Goal: Task Accomplishment & Management: Use online tool/utility

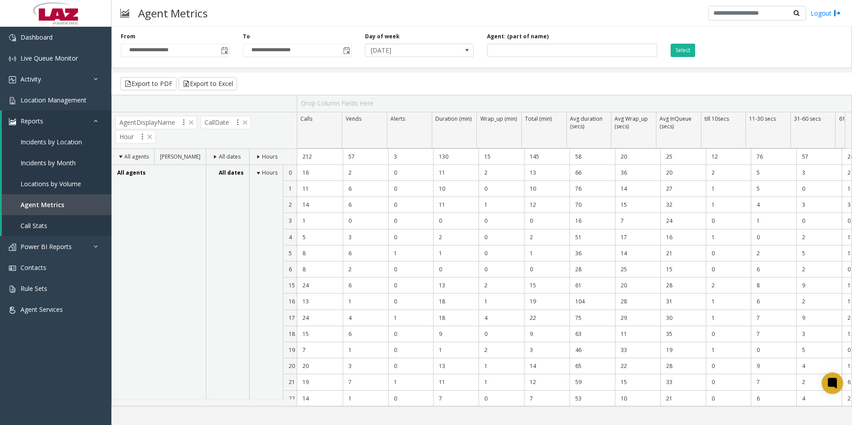
scroll to position [39, 0]
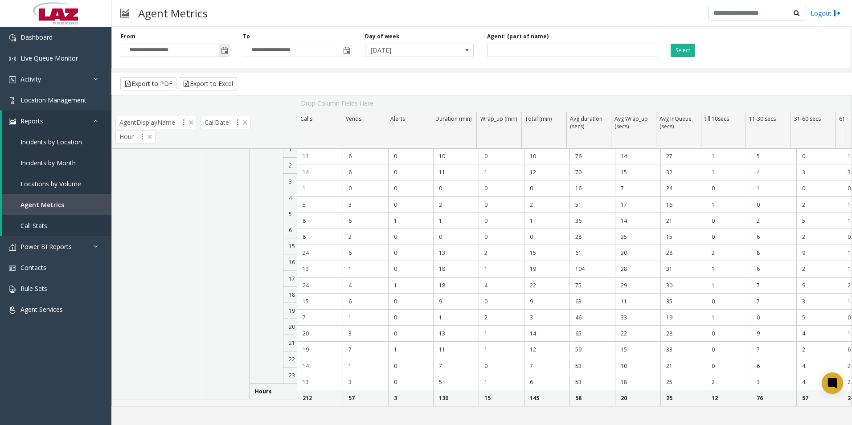
click at [221, 53] on span "Toggle popup" at bounding box center [224, 50] width 10 height 14
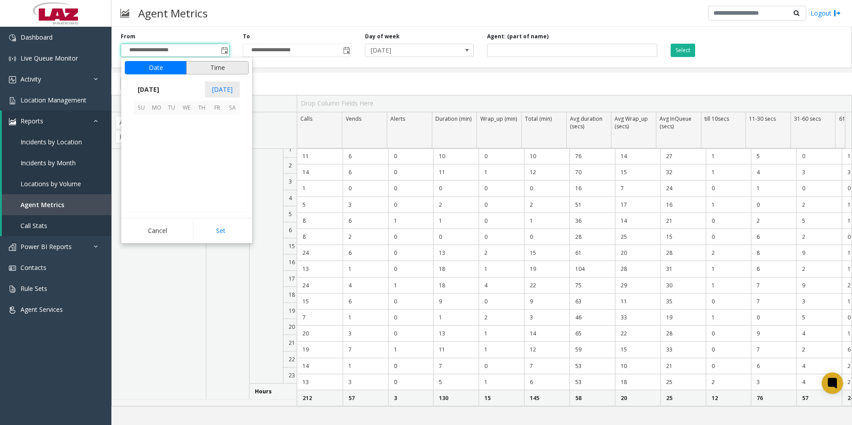
scroll to position [159892, 0]
click at [159, 119] on span "1" at bounding box center [156, 121] width 15 height 15
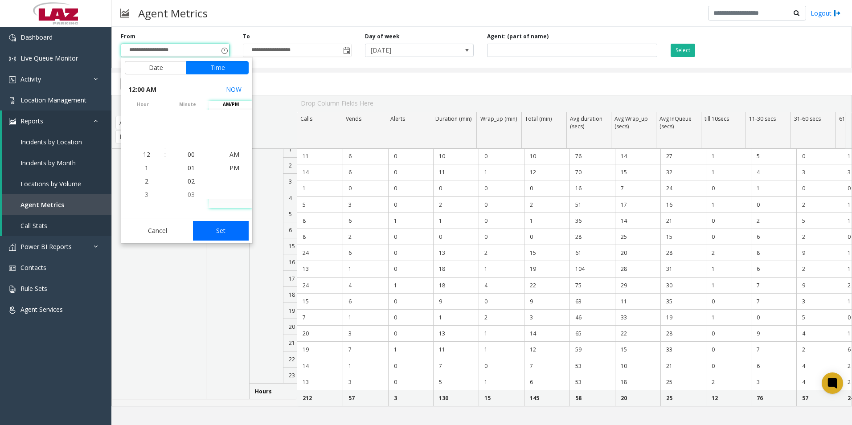
click at [232, 232] on button "Set" at bounding box center [221, 231] width 56 height 20
type input "**********"
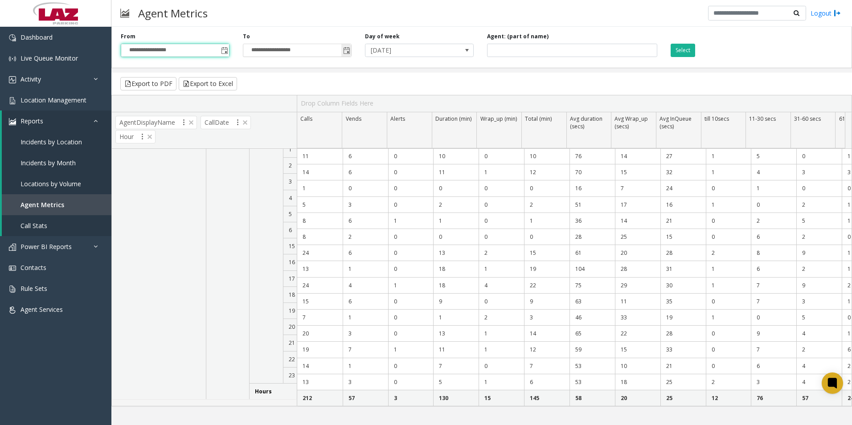
click at [349, 50] on span "Toggle popup" at bounding box center [346, 50] width 7 height 7
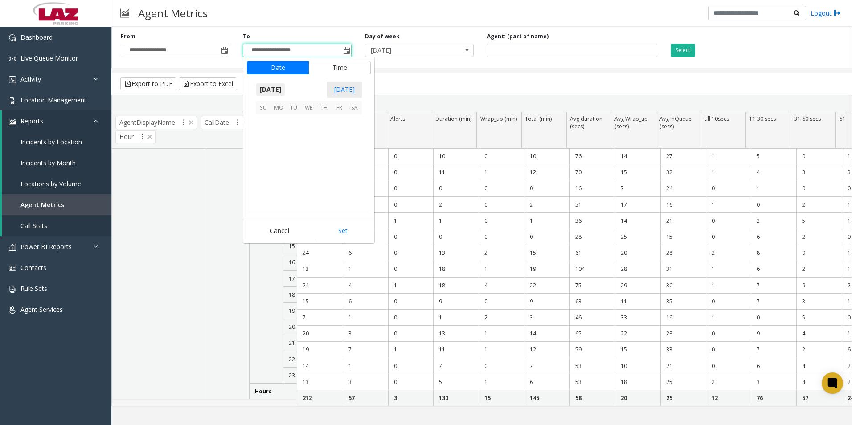
scroll to position [13, 0]
click at [276, 120] on span "1" at bounding box center [278, 121] width 15 height 15
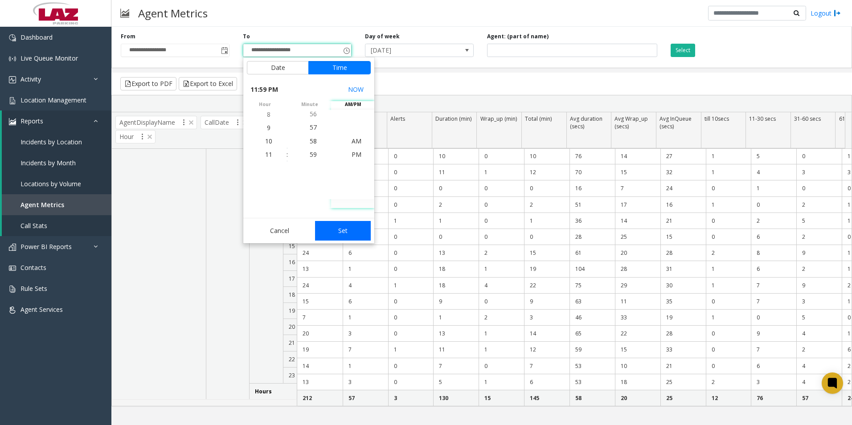
click at [362, 229] on button "Set" at bounding box center [343, 231] width 56 height 20
type input "**********"
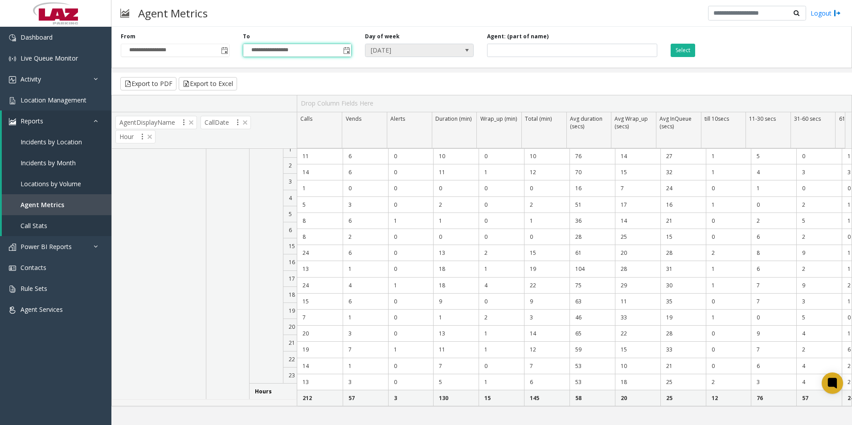
click at [449, 53] on span "[DATE]" at bounding box center [408, 50] width 86 height 12
click at [437, 51] on span "[DATE]" at bounding box center [408, 50] width 86 height 12
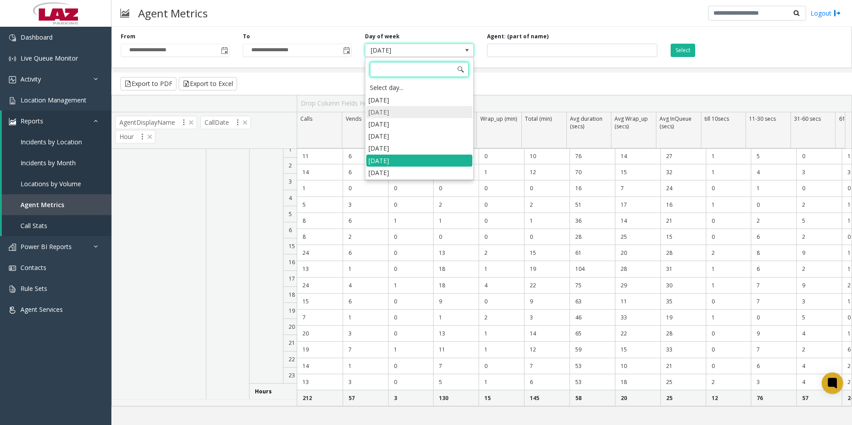
click at [416, 110] on li "[DATE]" at bounding box center [419, 112] width 106 height 12
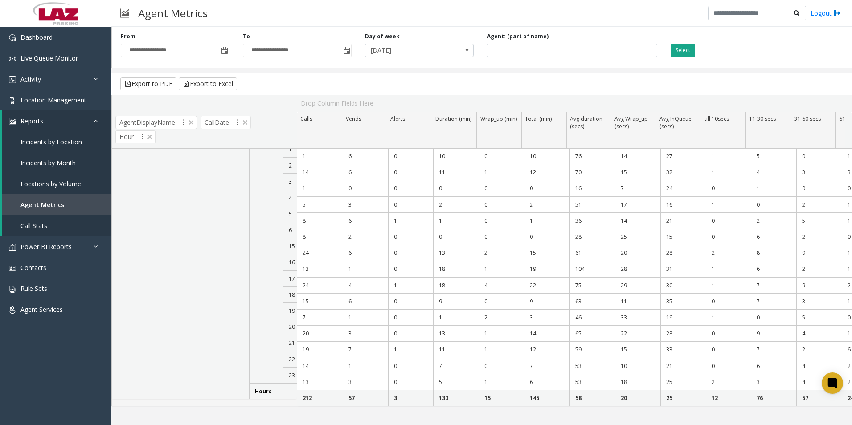
click at [685, 47] on button "Select" at bounding box center [682, 50] width 25 height 13
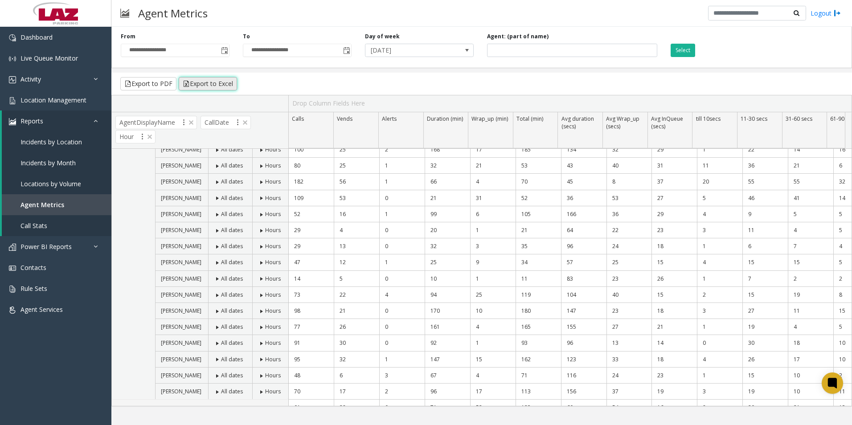
click at [200, 88] on button "Export to Excel" at bounding box center [208, 83] width 58 height 13
click at [224, 51] on span "Toggle popup" at bounding box center [224, 50] width 7 height 7
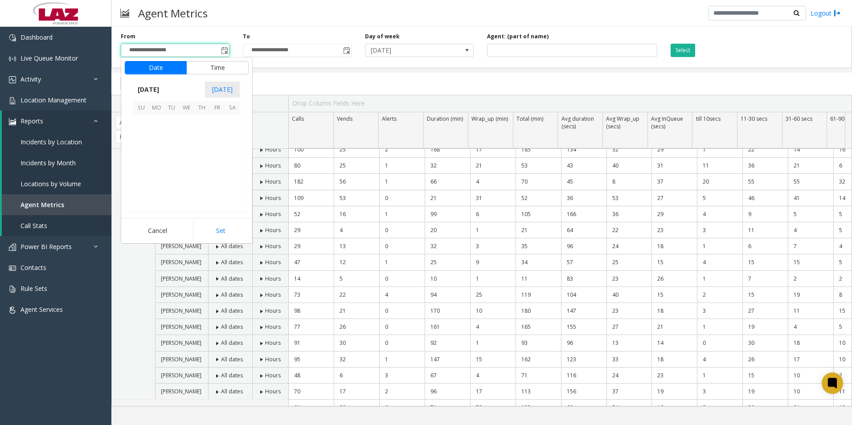
scroll to position [159892, 0]
click at [171, 121] on span "2" at bounding box center [171, 121] width 15 height 15
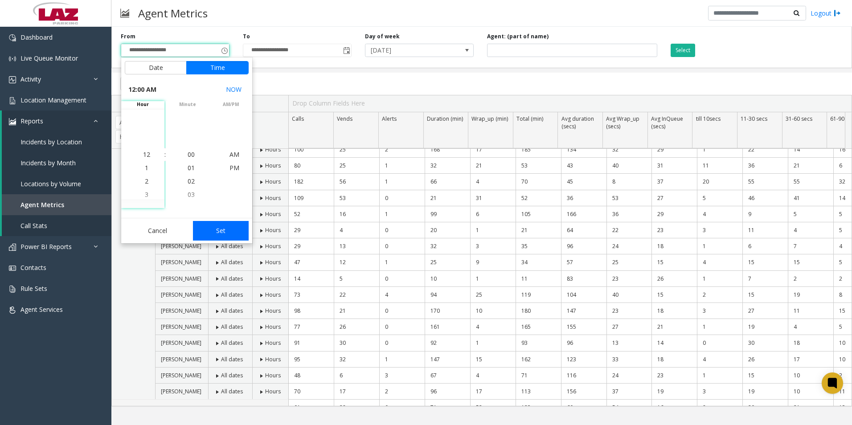
click at [224, 232] on button "Set" at bounding box center [221, 231] width 56 height 20
type input "**********"
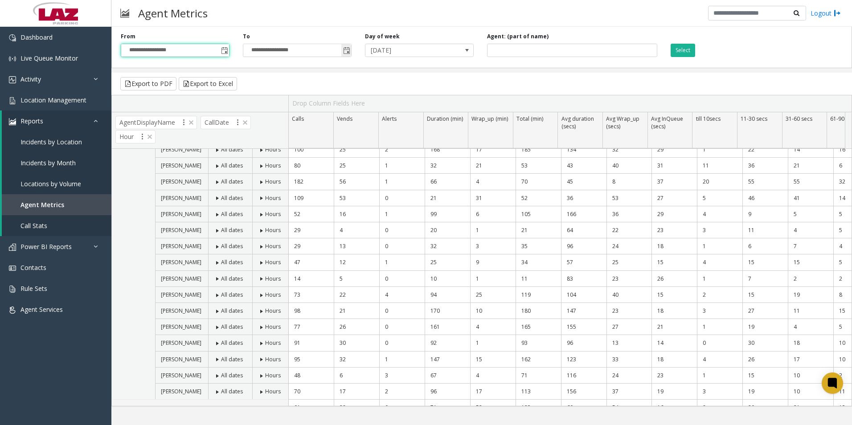
click at [346, 52] on span "Toggle popup" at bounding box center [346, 50] width 7 height 7
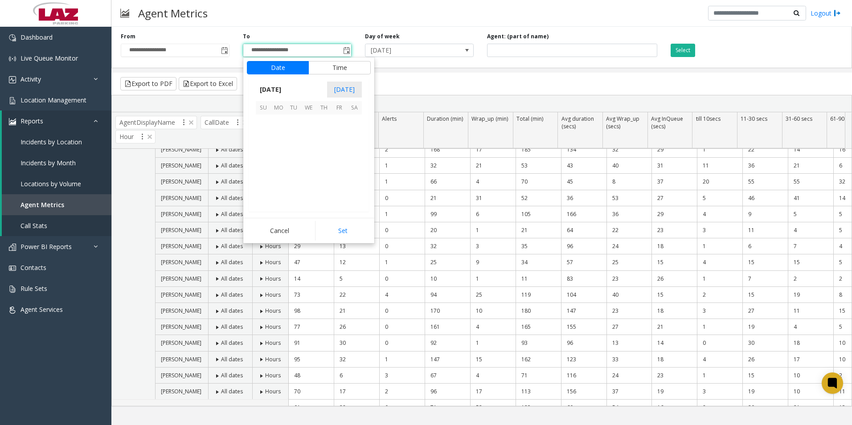
scroll to position [13, 0]
click at [291, 122] on span "2" at bounding box center [293, 121] width 15 height 15
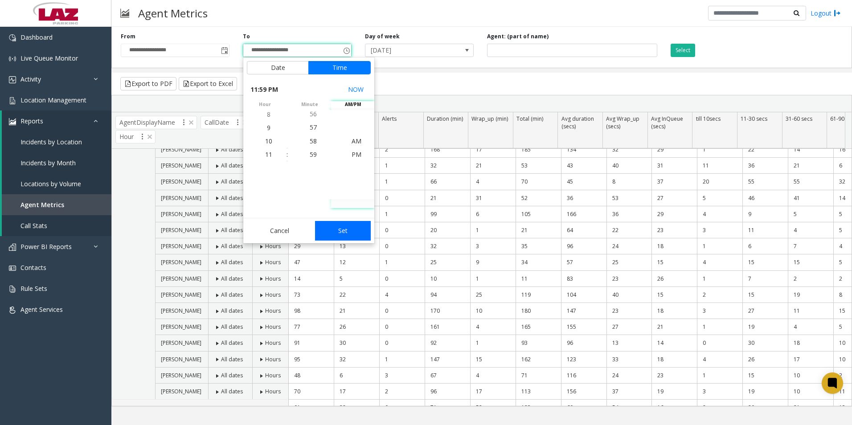
click at [366, 231] on button "Set" at bounding box center [343, 231] width 56 height 20
type input "**********"
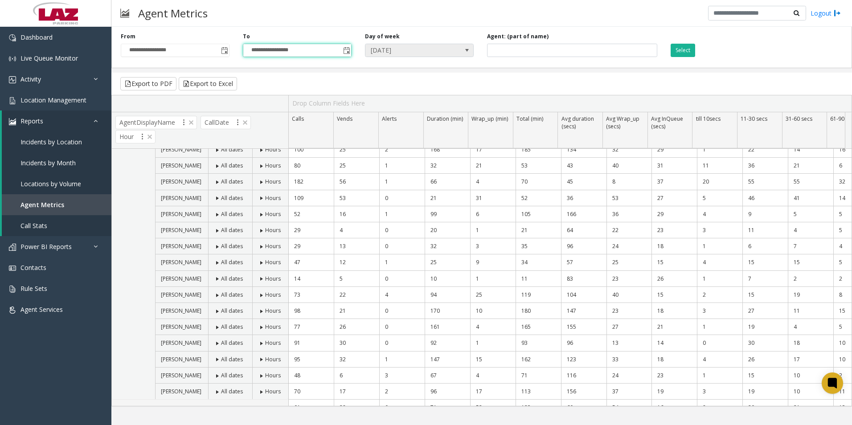
click at [460, 52] on span "[DATE]" at bounding box center [419, 50] width 109 height 13
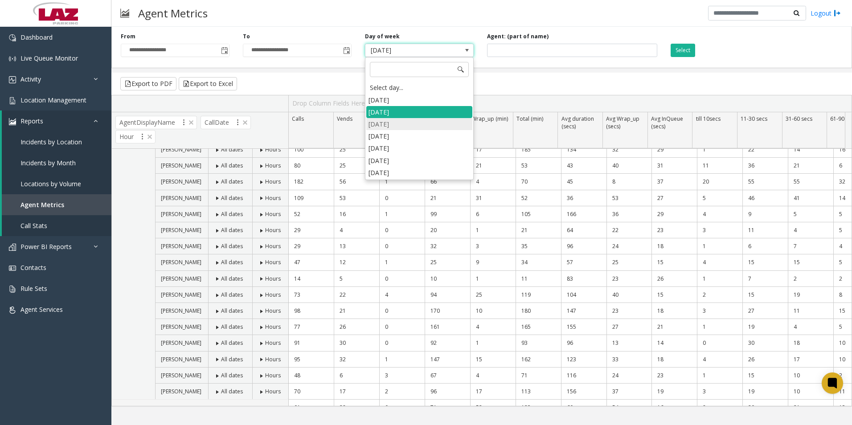
click at [423, 124] on li "[DATE]" at bounding box center [419, 124] width 106 height 12
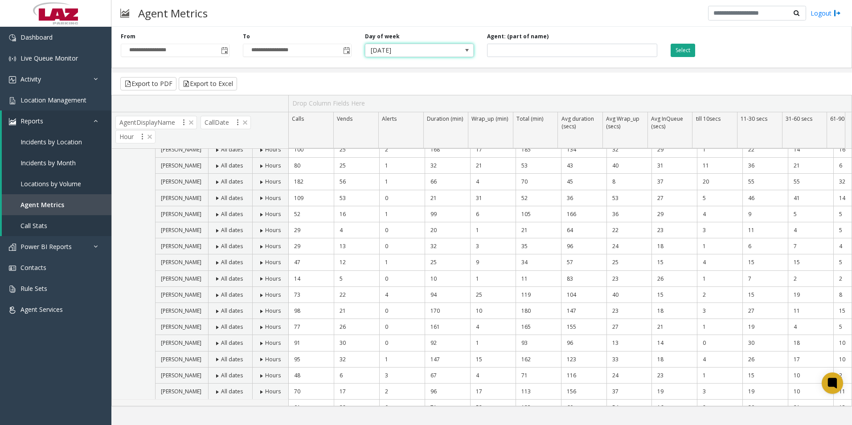
click at [686, 56] on button "Select" at bounding box center [682, 50] width 25 height 13
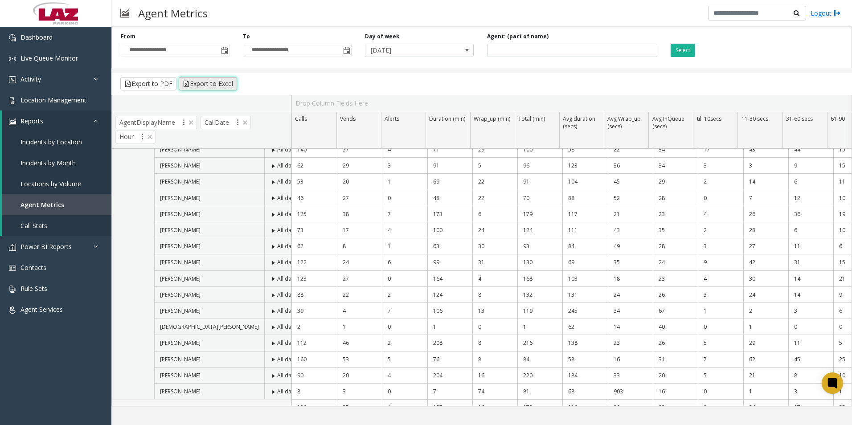
click at [210, 81] on button "Export to Excel" at bounding box center [208, 83] width 58 height 13
click at [193, 49] on input "**********" at bounding box center [175, 50] width 108 height 12
click at [224, 49] on span "Toggle popup" at bounding box center [224, 50] width 7 height 7
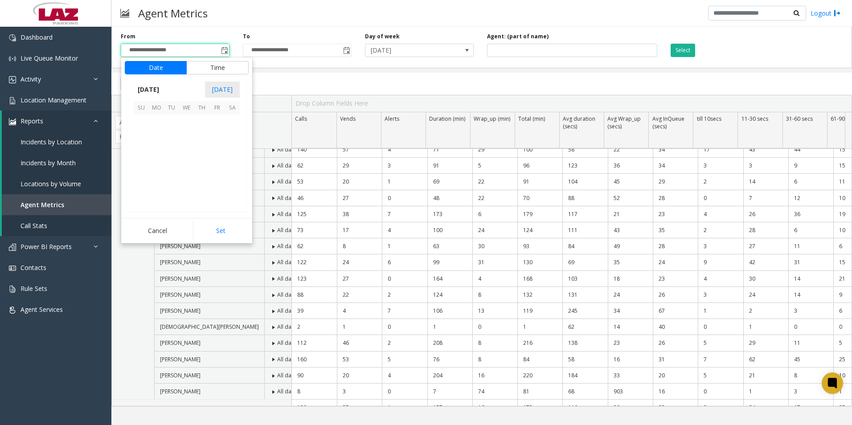
scroll to position [159892, 0]
click at [181, 122] on span "3" at bounding box center [186, 121] width 15 height 15
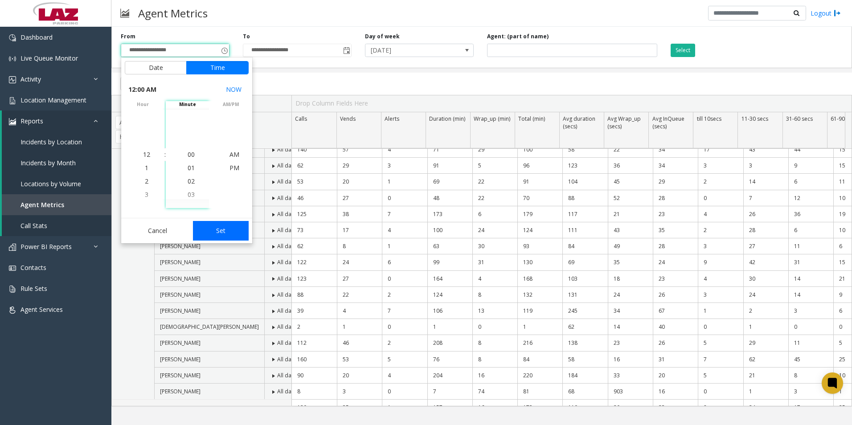
click at [218, 223] on button "Set" at bounding box center [221, 231] width 56 height 20
type input "**********"
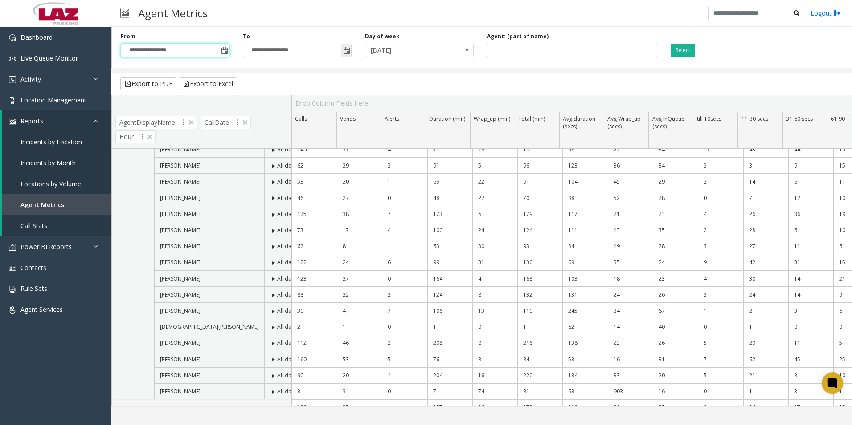
click at [347, 51] on span "Toggle popup" at bounding box center [346, 50] width 7 height 7
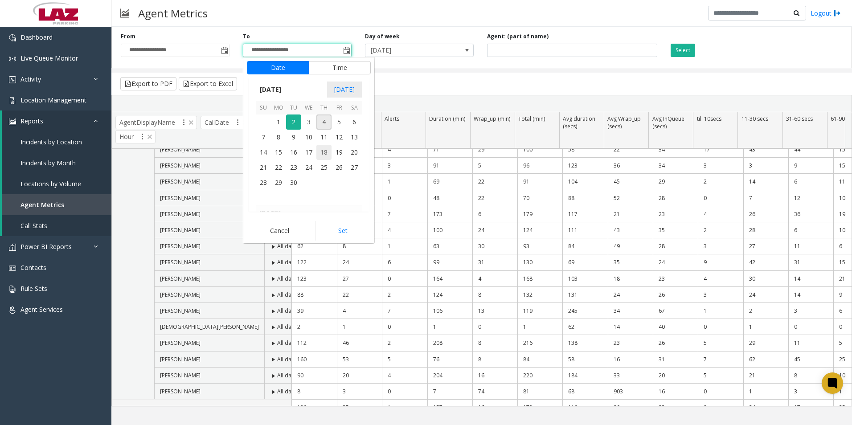
scroll to position [13, 0]
click at [304, 122] on span "3" at bounding box center [308, 121] width 15 height 15
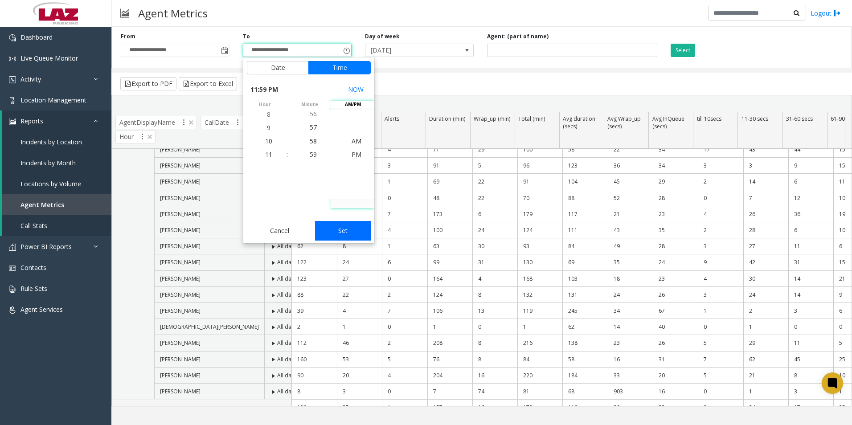
click at [345, 229] on button "Set" at bounding box center [343, 231] width 56 height 20
type input "**********"
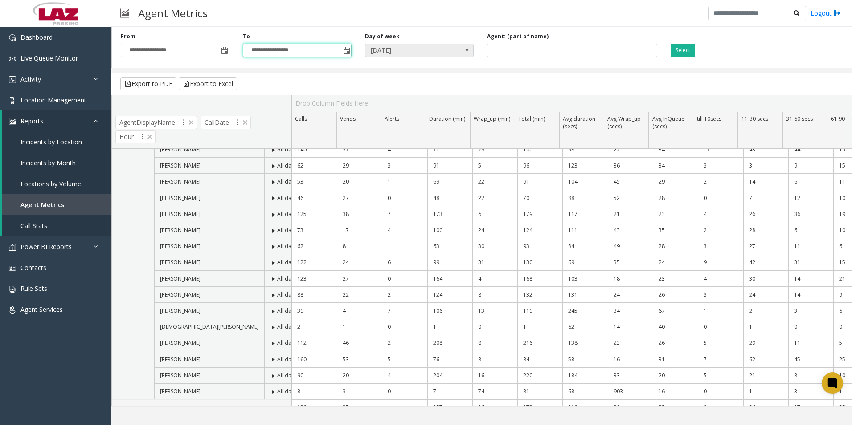
click at [470, 50] on span at bounding box center [466, 50] width 7 height 7
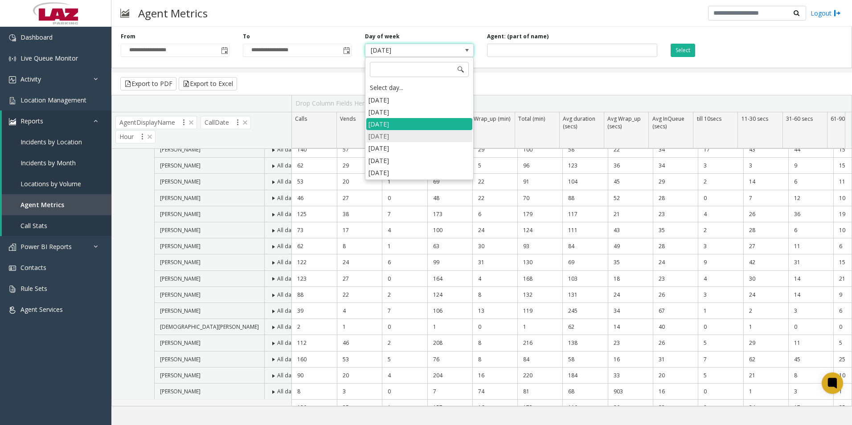
click at [421, 135] on li "[DATE]" at bounding box center [419, 136] width 106 height 12
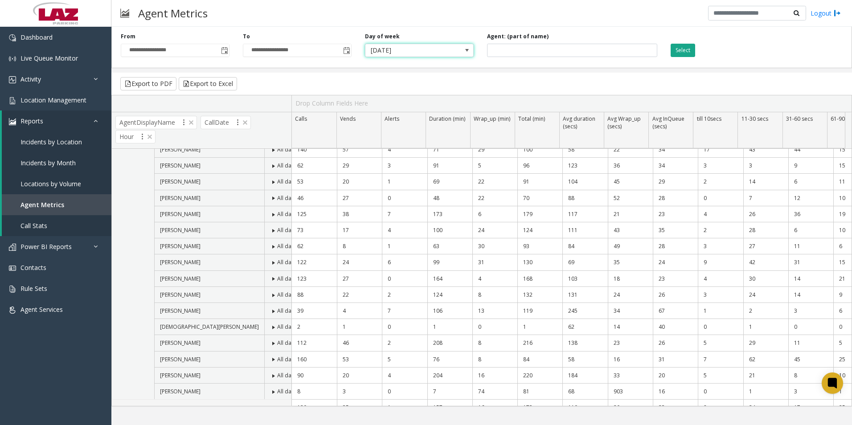
click at [682, 51] on button "Select" at bounding box center [682, 50] width 25 height 13
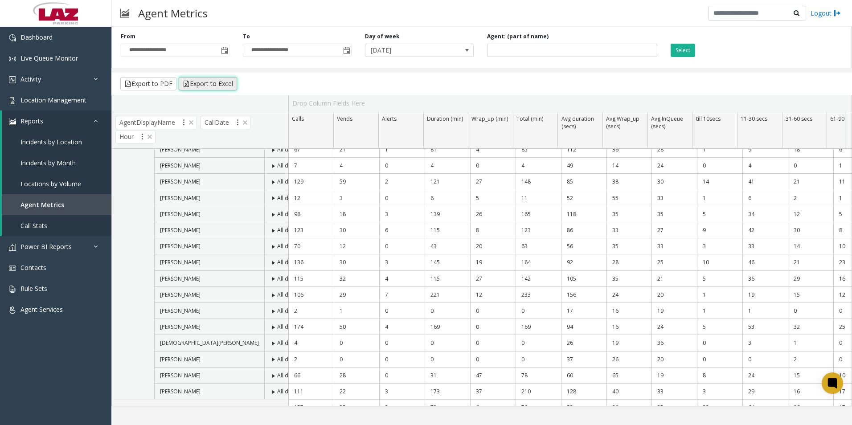
click at [221, 83] on button "Export to Excel" at bounding box center [208, 83] width 58 height 13
click at [813, 60] on div "**********" at bounding box center [481, 45] width 740 height 45
